Goal: Task Accomplishment & Management: Use online tool/utility

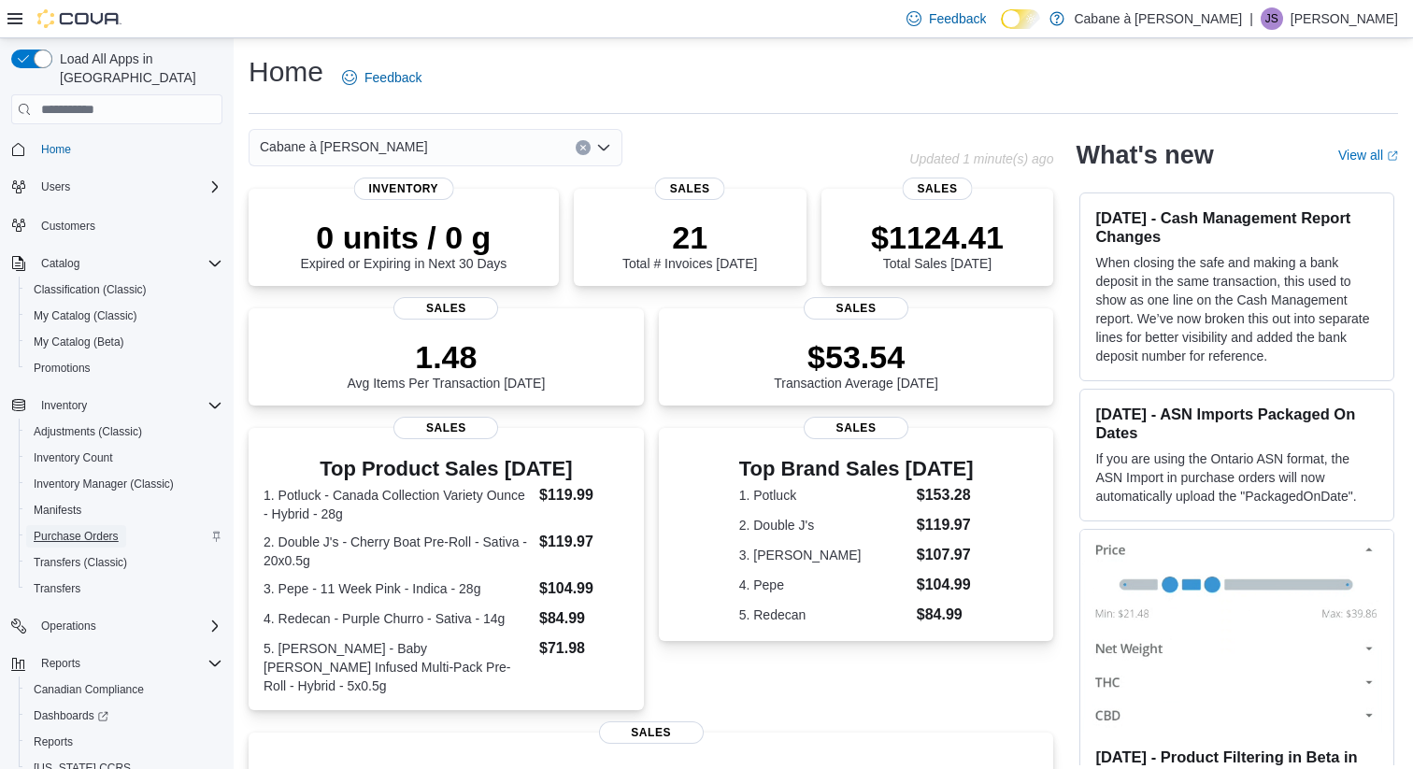
click at [65, 529] on span "Purchase Orders" at bounding box center [76, 536] width 85 height 15
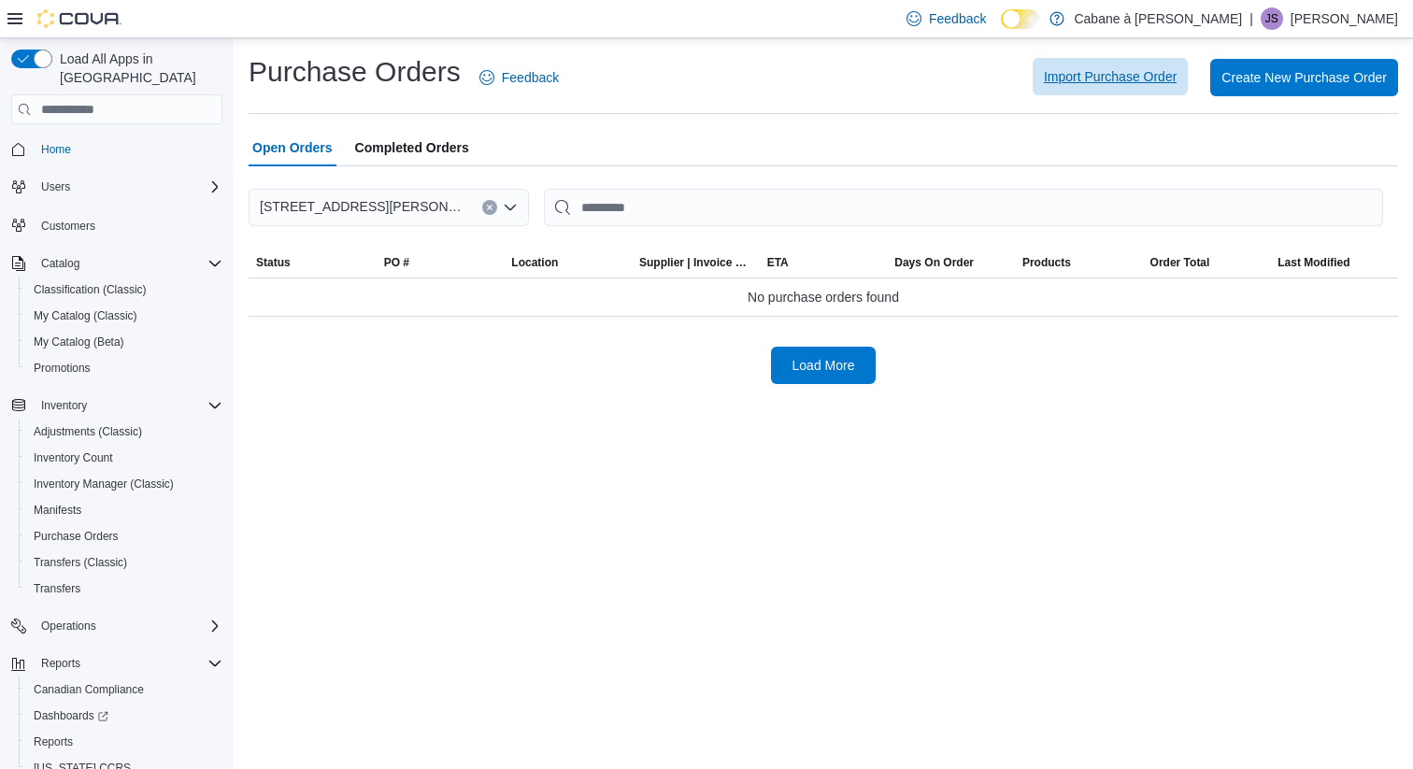
click at [1077, 71] on span "Import Purchase Order" at bounding box center [1110, 76] width 133 height 19
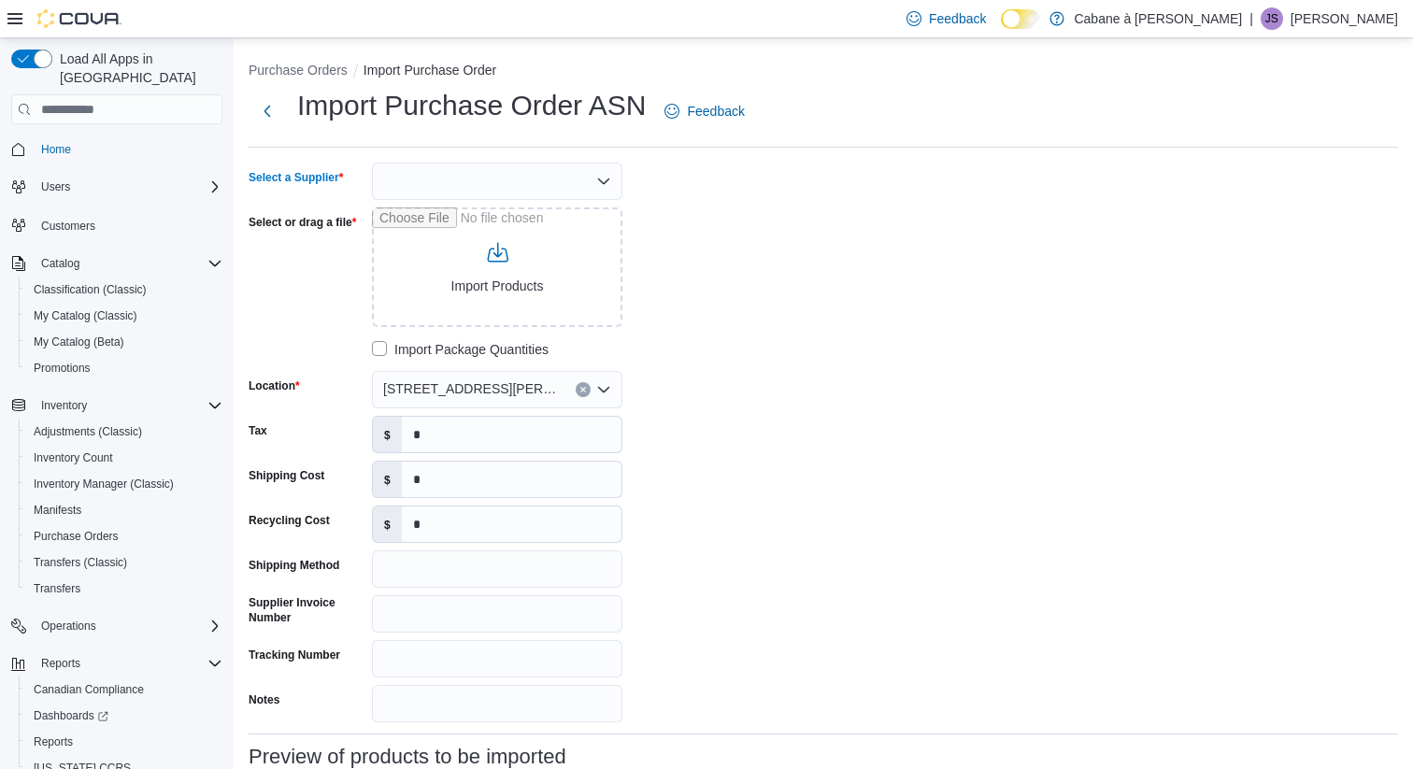
click at [492, 183] on div at bounding box center [497, 181] width 250 height 37
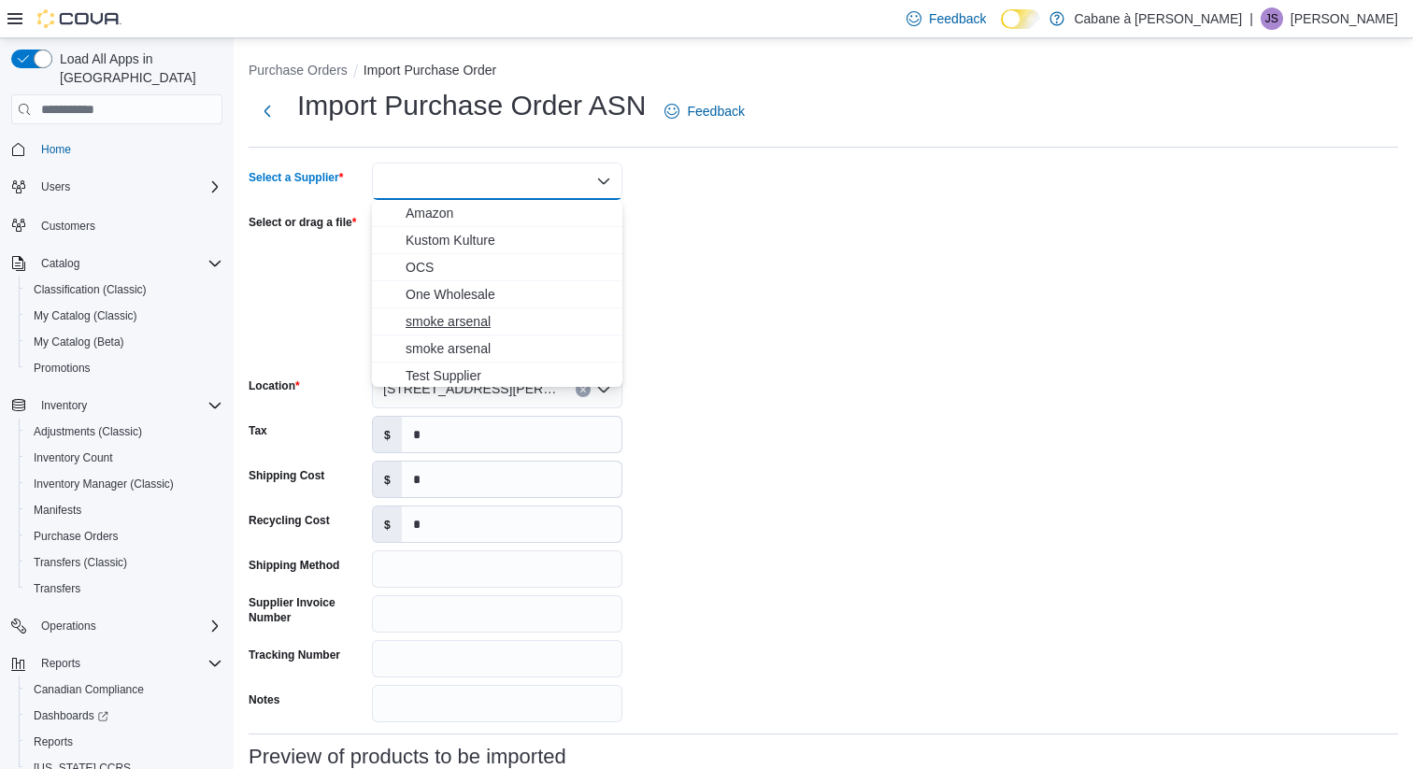
click at [469, 319] on span "smoke arsenal" at bounding box center [508, 321] width 206 height 19
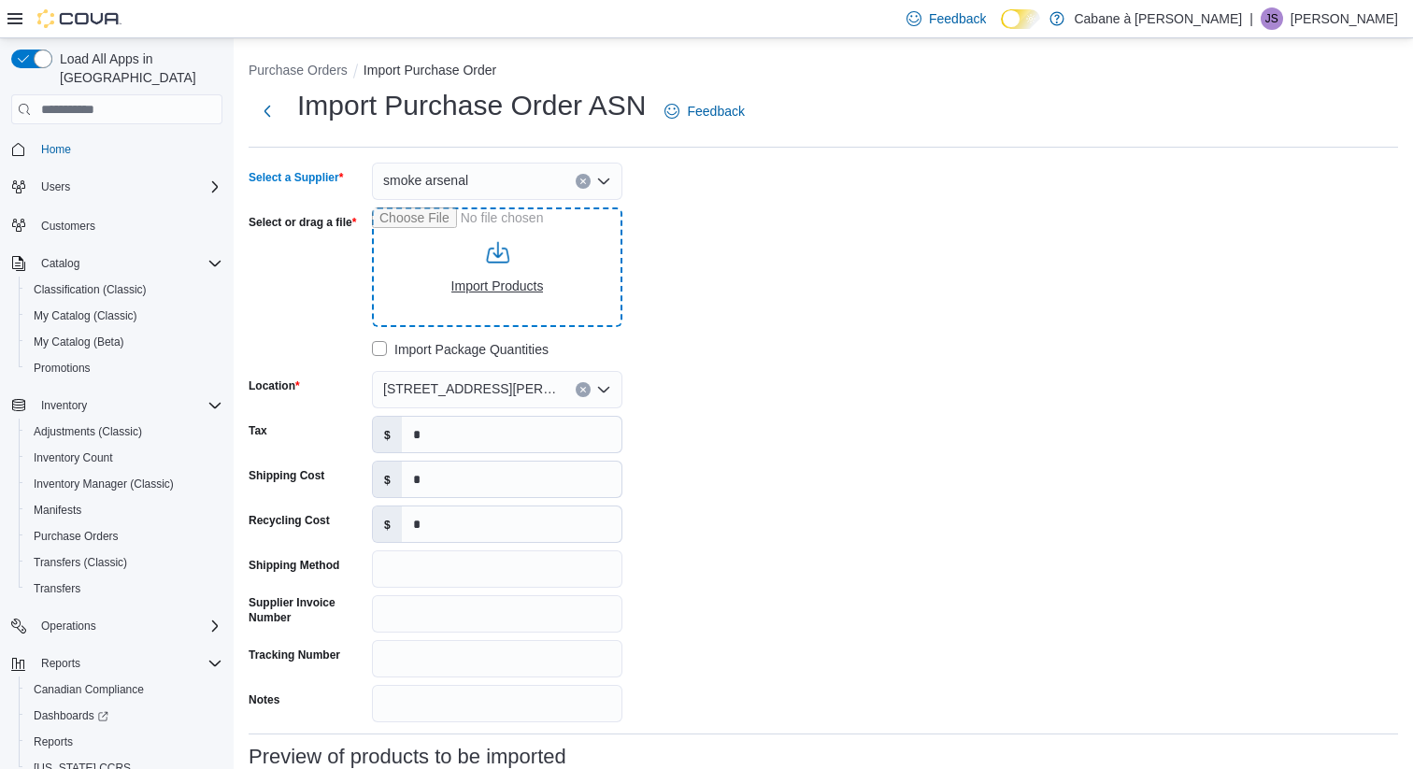
click at [498, 283] on input "Select or drag a file" at bounding box center [497, 267] width 250 height 120
type input "**********"
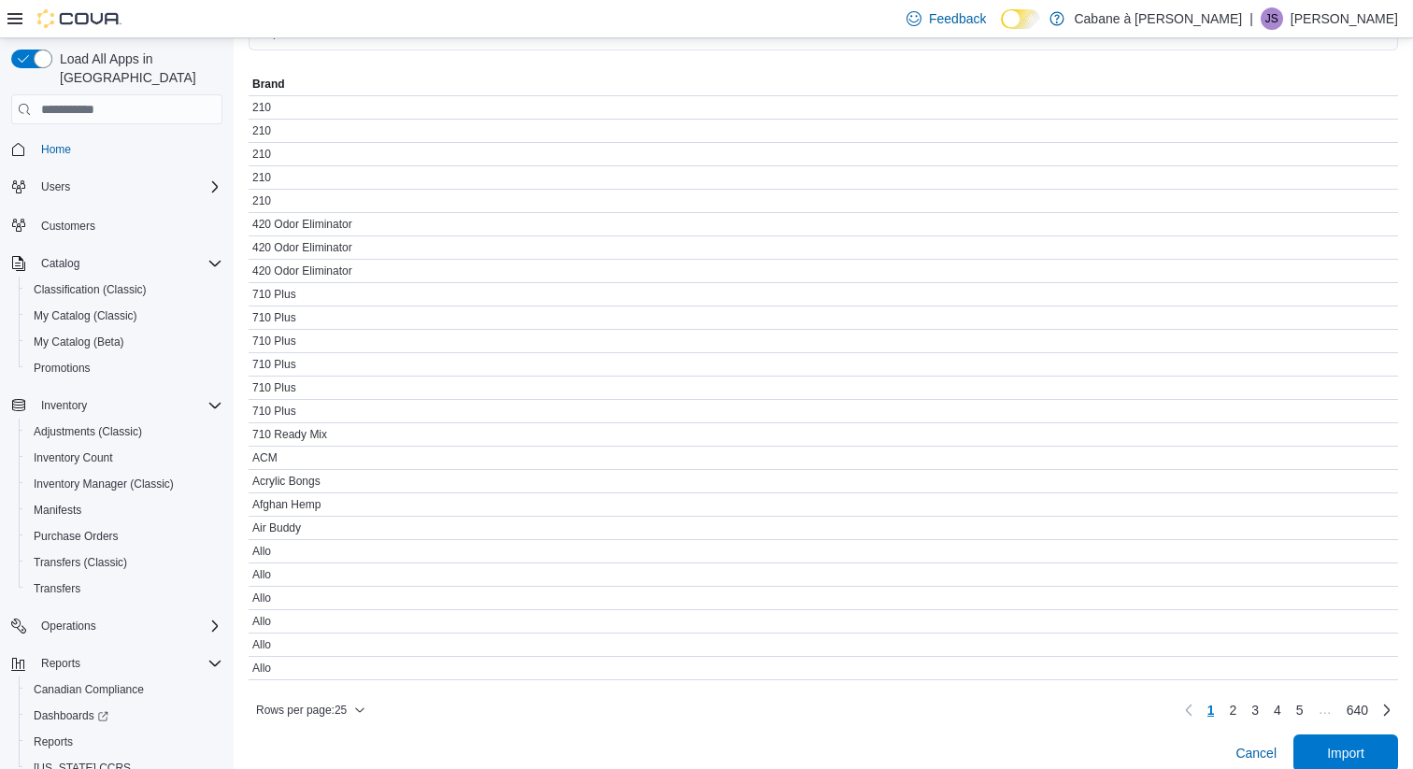
scroll to position [754, 0]
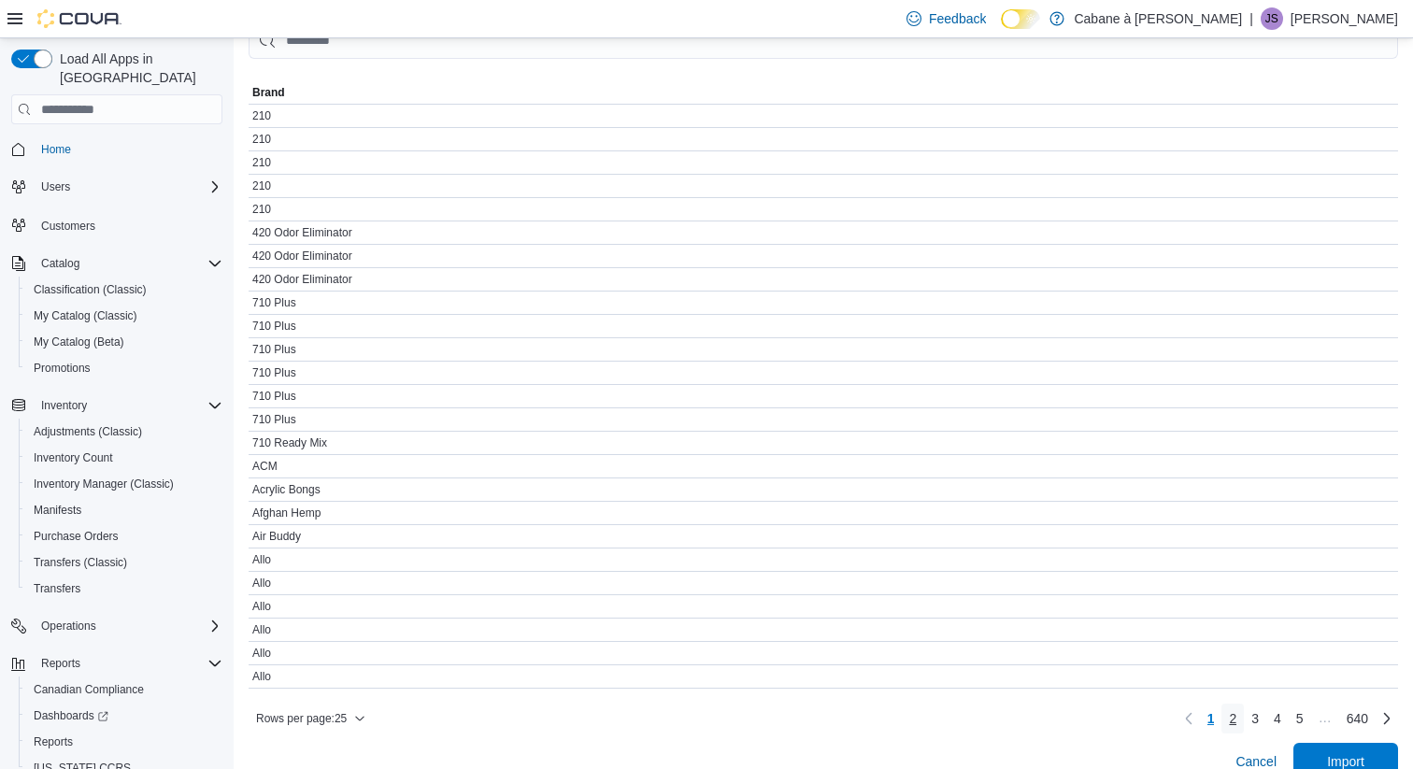
click at [1229, 716] on span "2" at bounding box center [1232, 718] width 7 height 19
click at [1251, 718] on span "3" at bounding box center [1254, 718] width 7 height 19
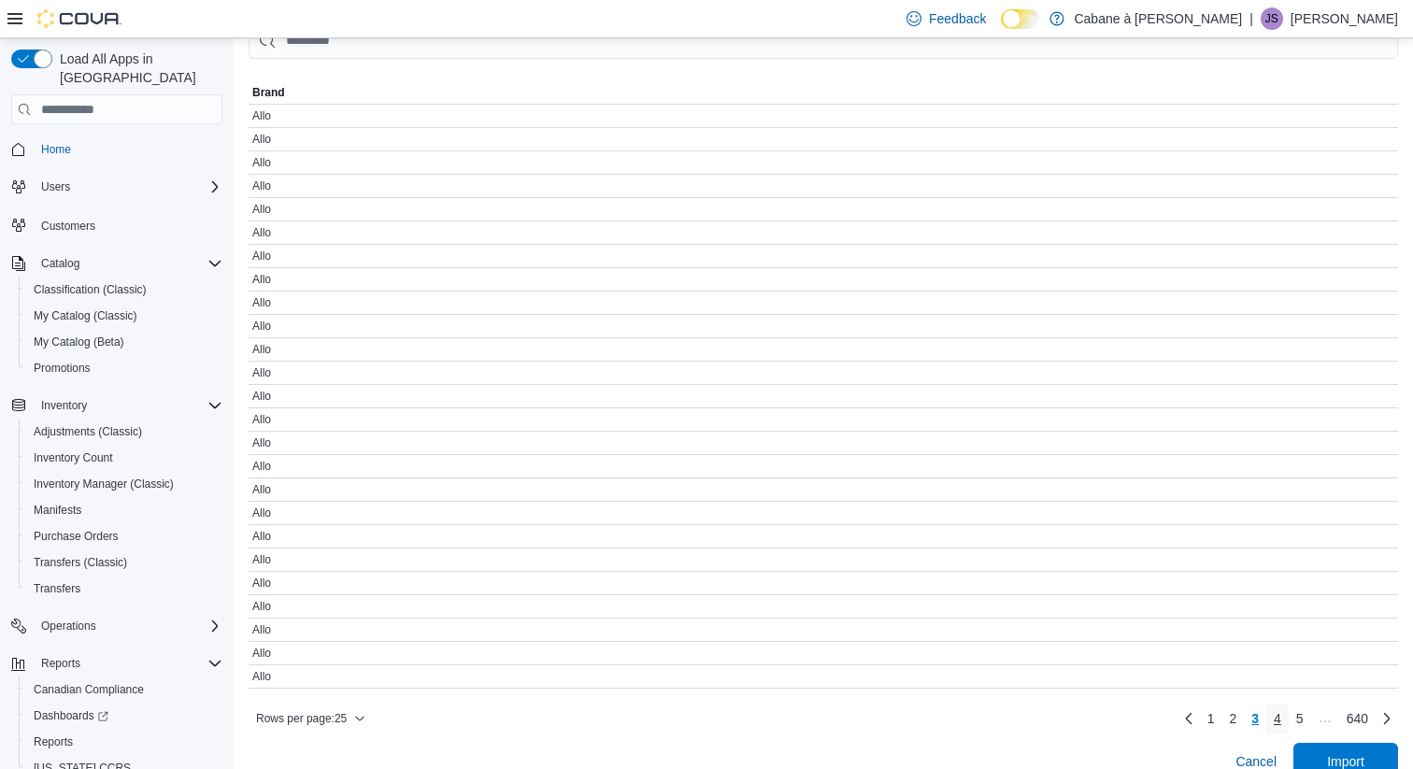
click at [1274, 718] on span "4" at bounding box center [1276, 718] width 7 height 19
click at [1263, 759] on span "Cancel" at bounding box center [1255, 761] width 41 height 19
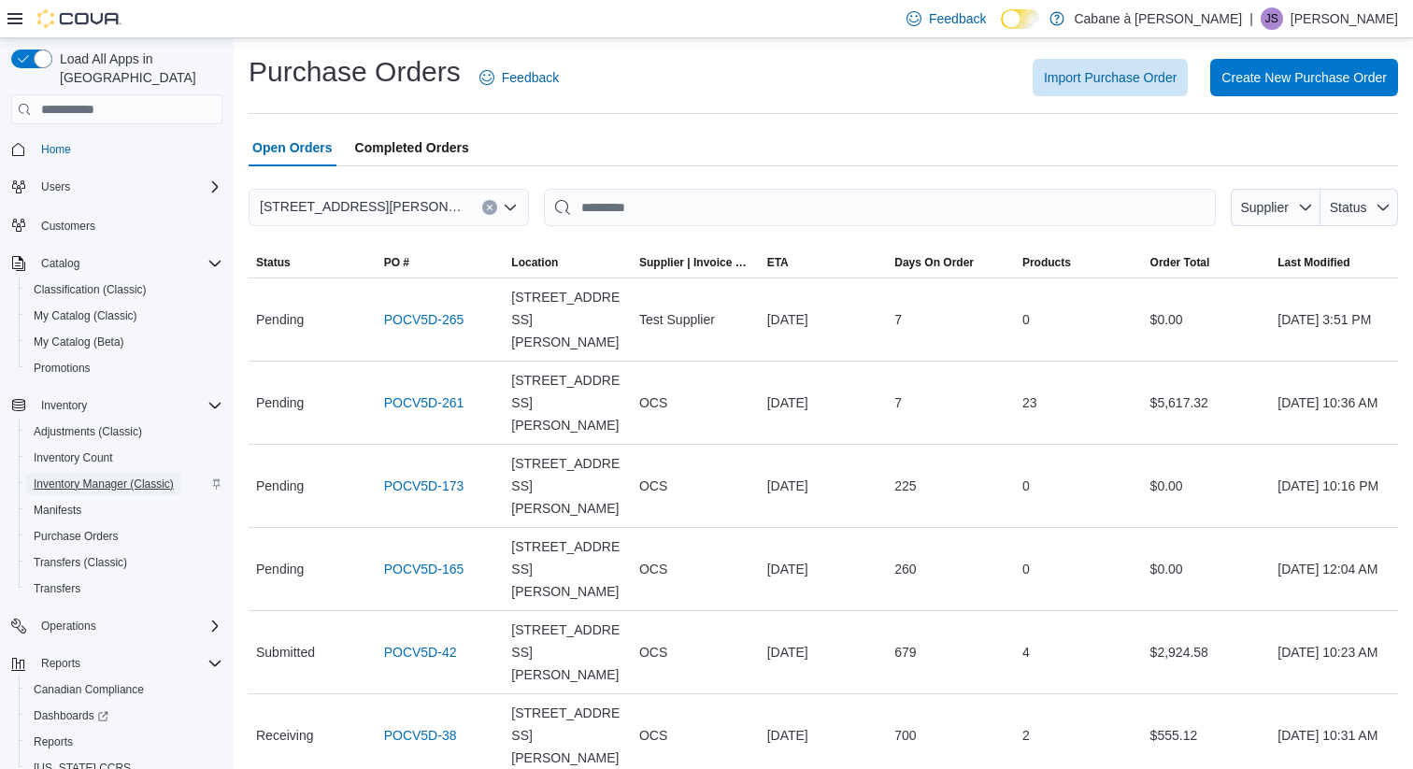
click at [95, 476] on span "Inventory Manager (Classic)" at bounding box center [104, 483] width 140 height 15
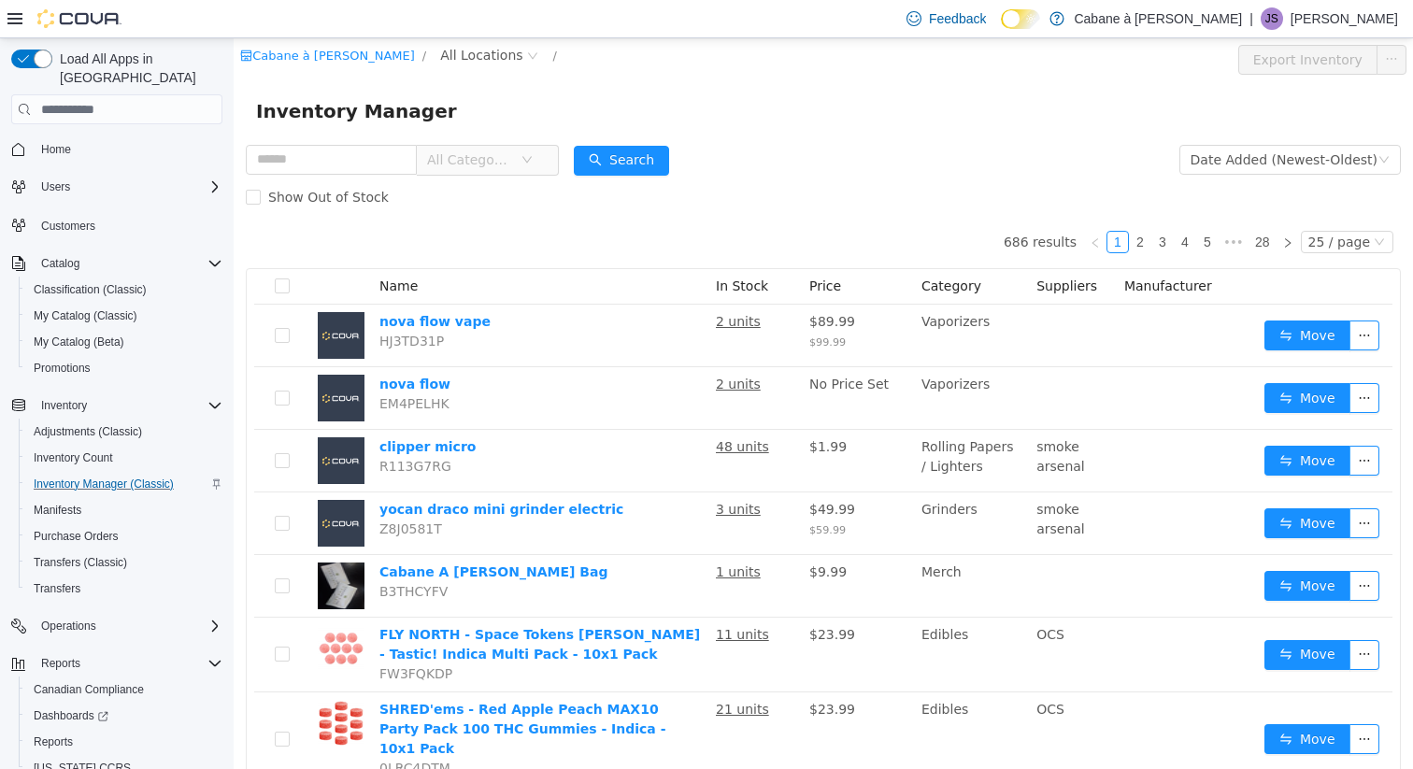
click at [533, 159] on icon "icon: down" at bounding box center [526, 159] width 11 height 11
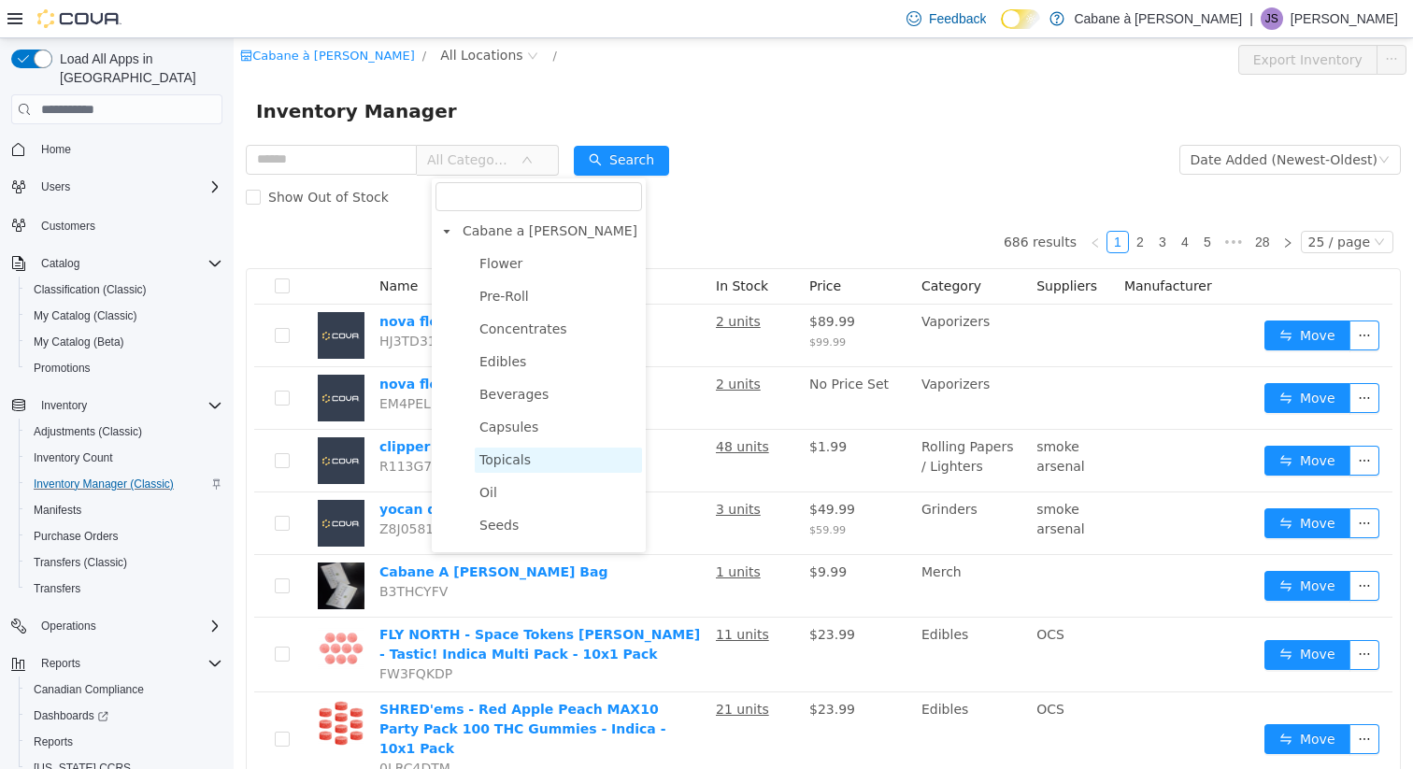
click at [518, 463] on span "Topicals" at bounding box center [504, 459] width 51 height 15
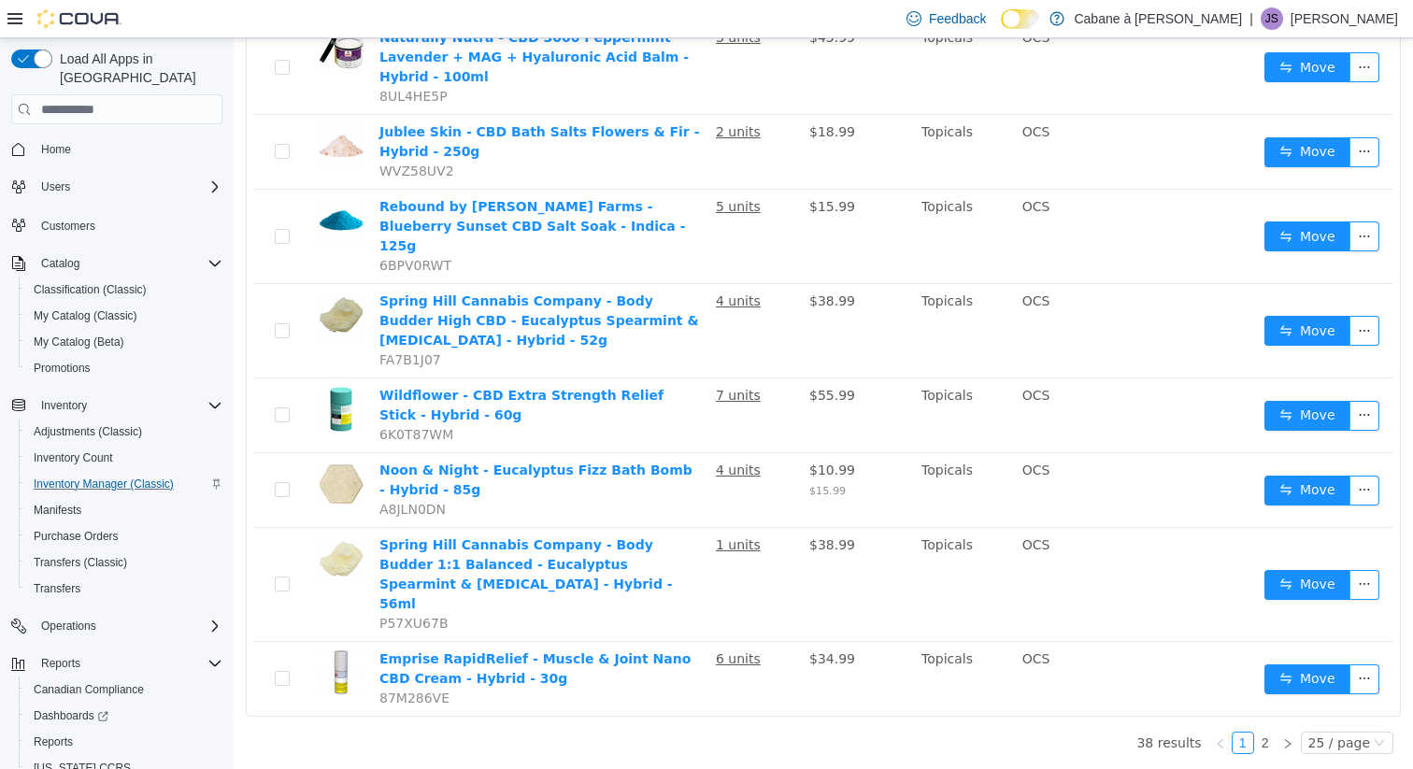
scroll to position [1698, 0]
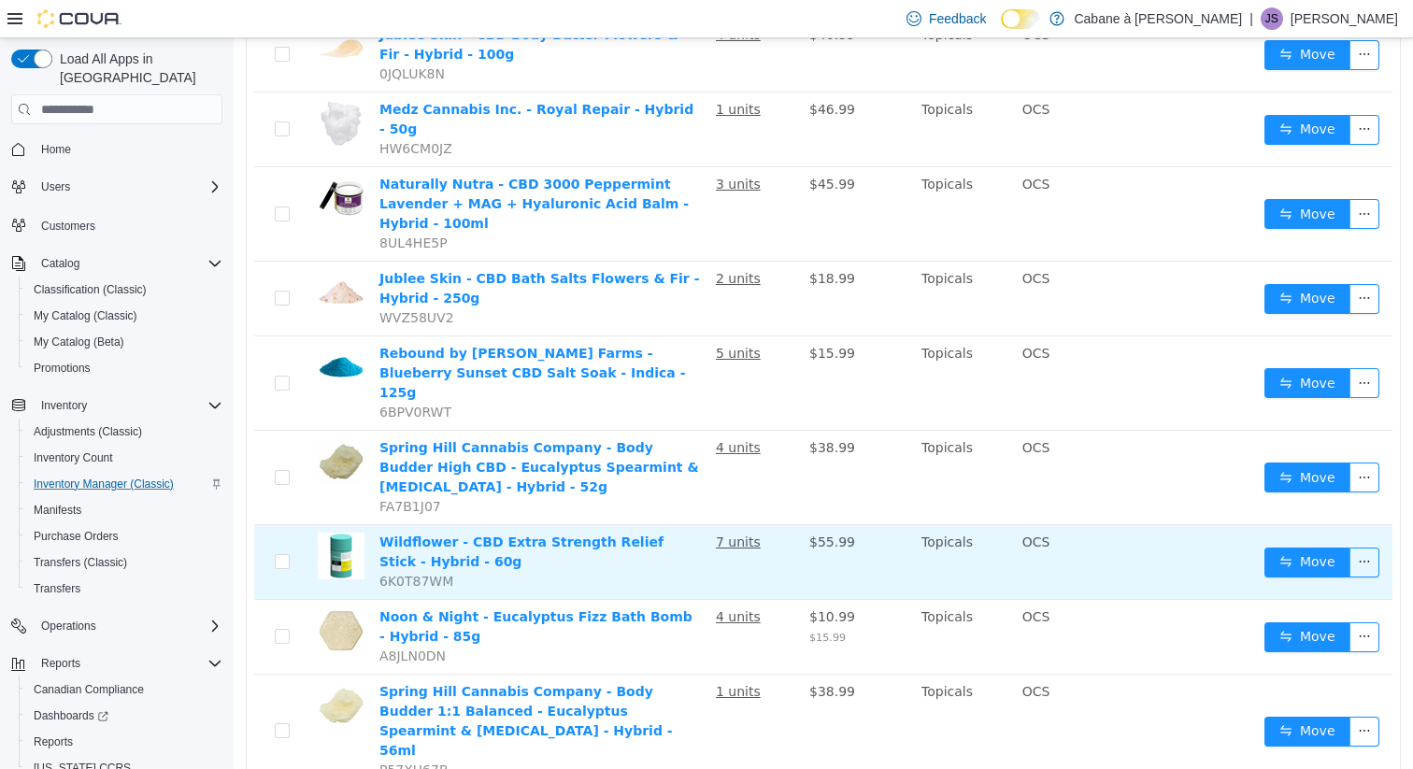
click at [514, 525] on td "Wildflower - CBD Extra Strength Relief Stick - Hybrid - 60g 6K0T87WM" at bounding box center [540, 562] width 336 height 75
click at [503, 534] on link "Wildflower - CBD Extra Strength Relief Stick - Hybrid - 60g" at bounding box center [521, 551] width 284 height 35
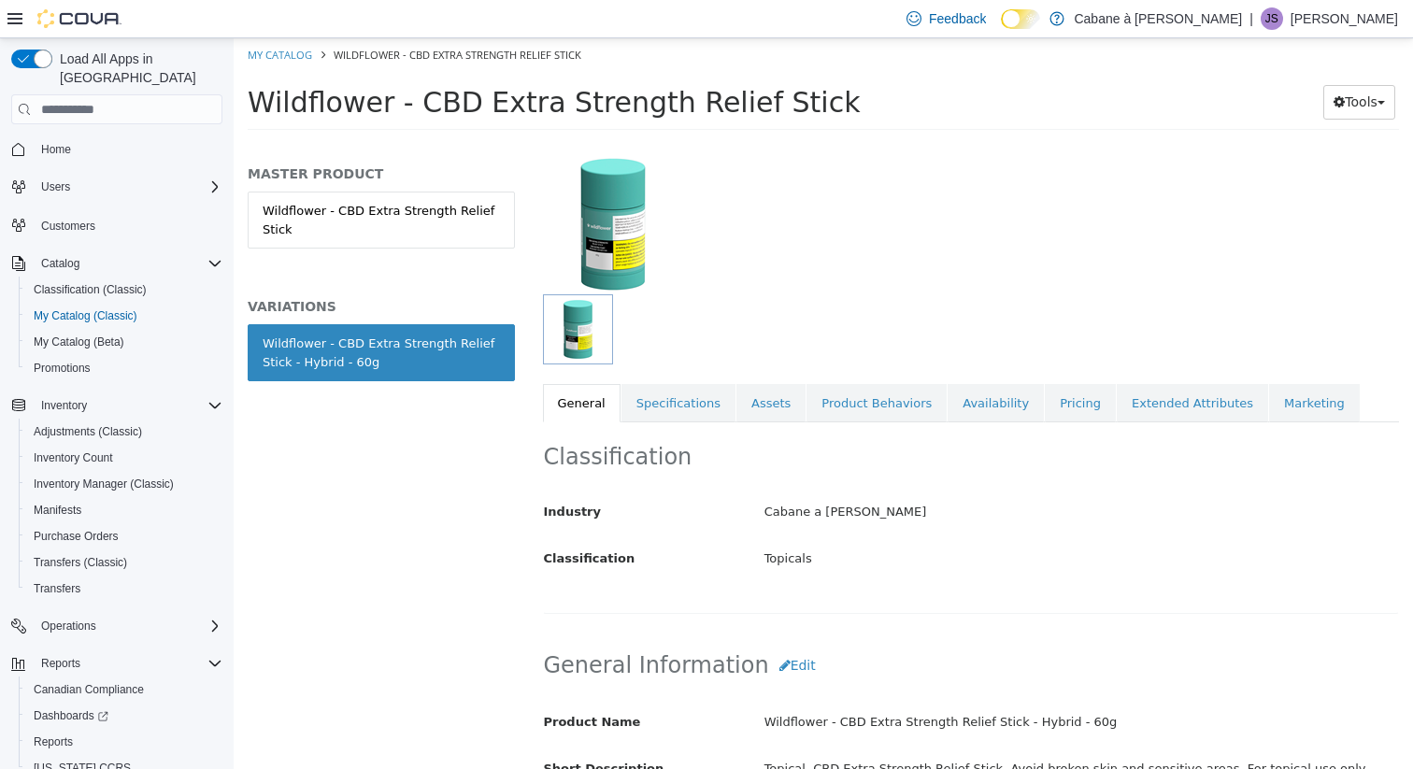
scroll to position [161, 0]
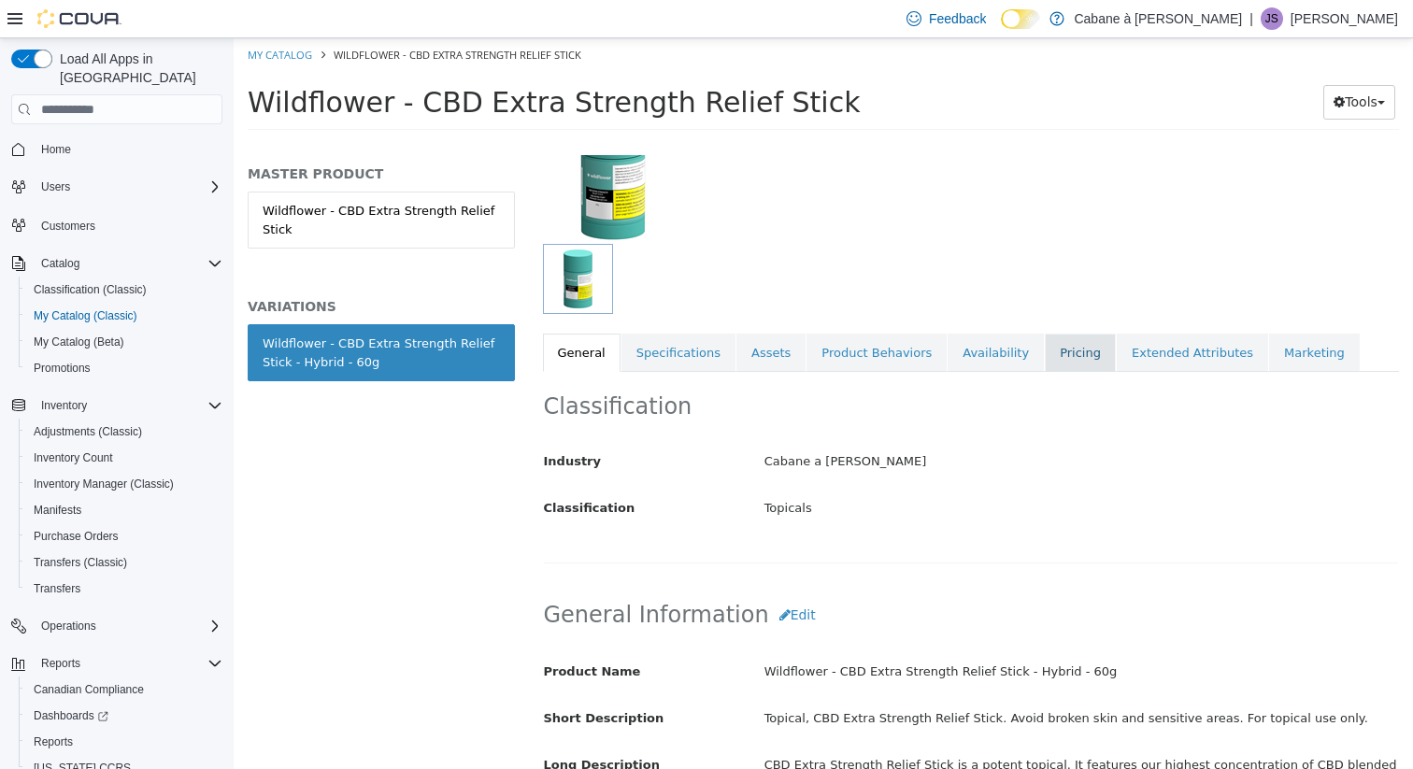
click at [1046, 351] on link "Pricing" at bounding box center [1080, 353] width 71 height 39
